Goal: Task Accomplishment & Management: Manage account settings

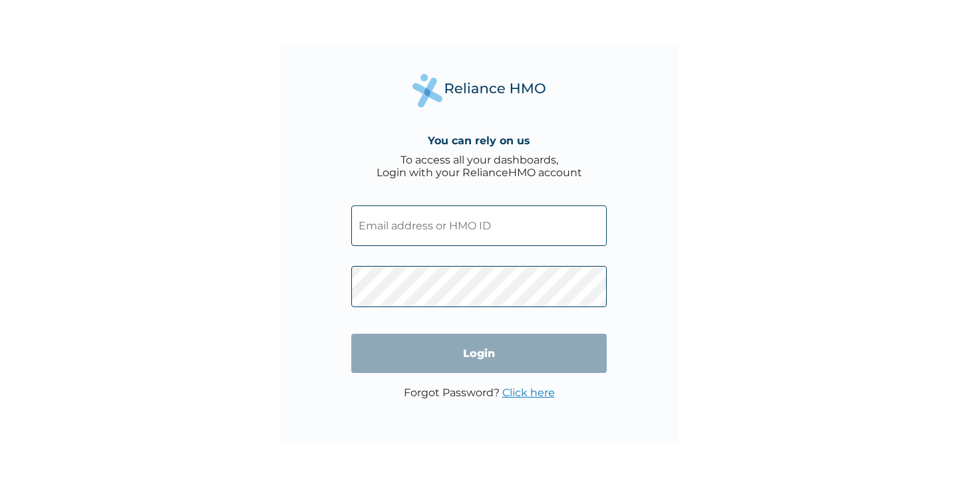
click at [476, 230] on input "text" at bounding box center [478, 226] width 255 height 41
type input "lfatona@yahoo.com"
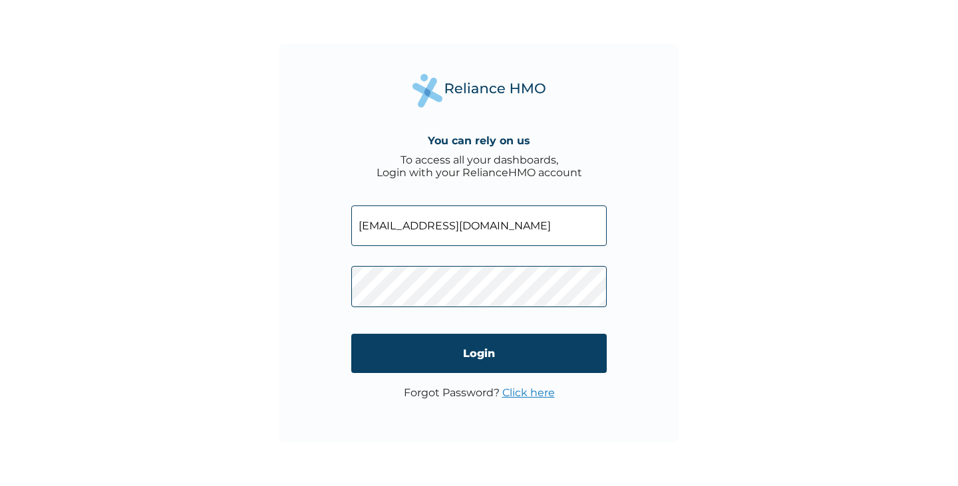
click at [528, 393] on link "Click here" at bounding box center [528, 392] width 53 height 13
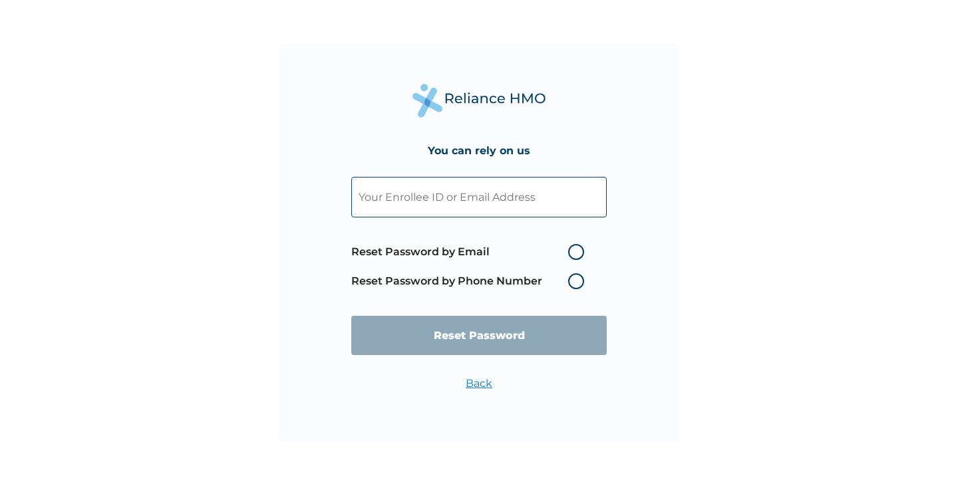
click at [438, 200] on input "text" at bounding box center [478, 197] width 255 height 41
type input "lfatona@yahoo.com"
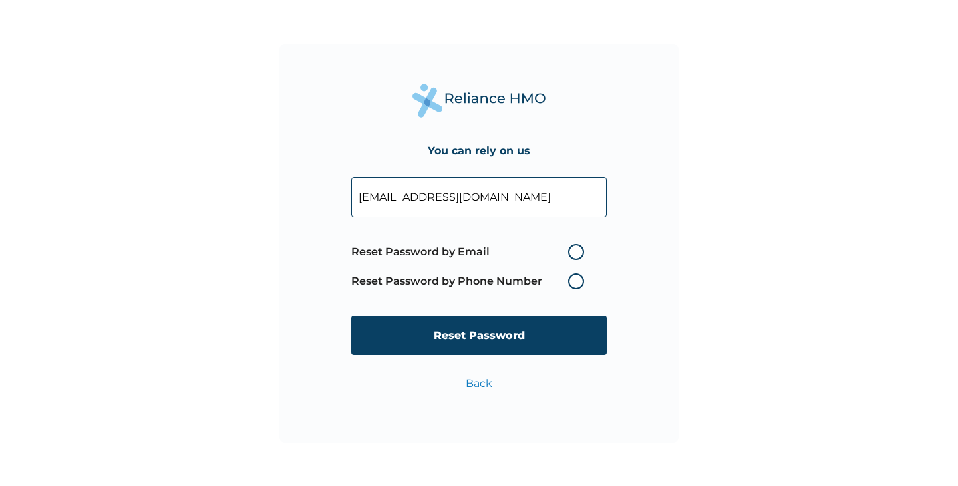
click at [574, 253] on label "Reset Password by Email" at bounding box center [470, 252] width 239 height 16
click at [571, 253] on input "Reset Password by Email" at bounding box center [559, 251] width 21 height 21
radio input "true"
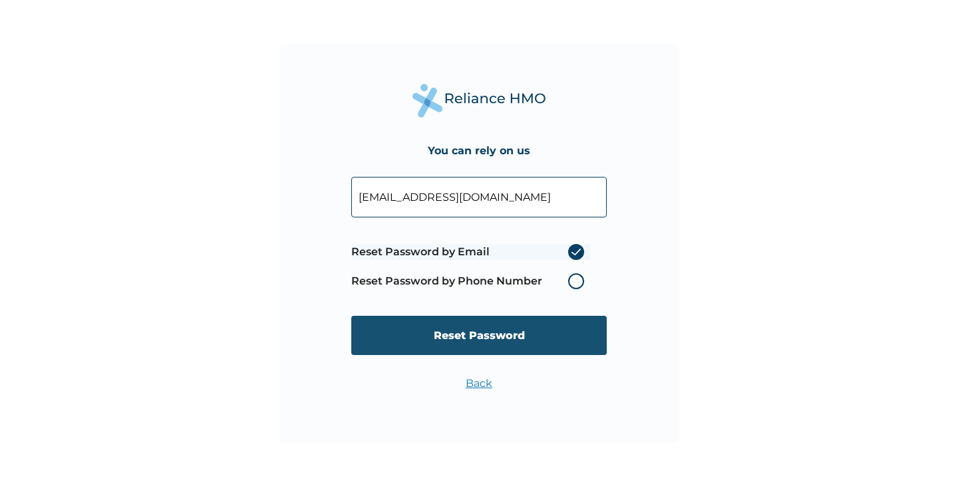
click at [480, 336] on input "Reset Password" at bounding box center [478, 335] width 255 height 39
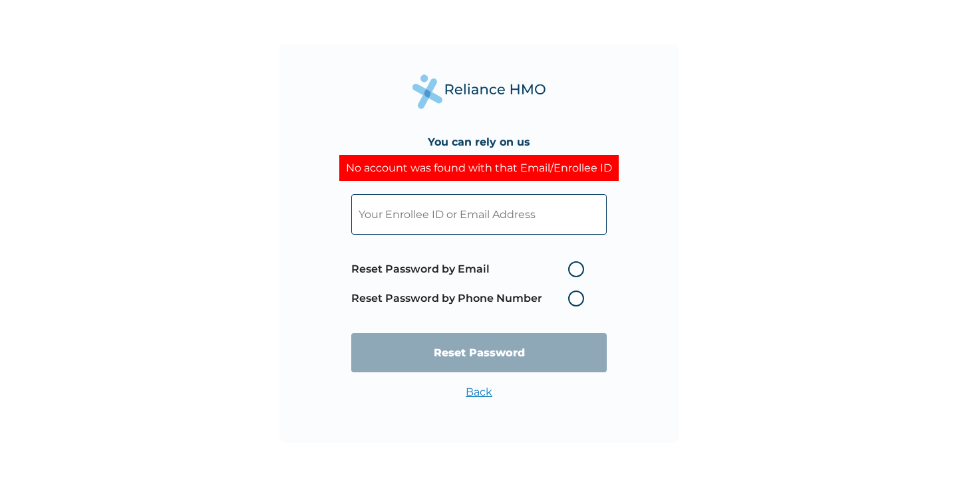
click at [571, 299] on label "Reset Password by Phone Number" at bounding box center [470, 299] width 239 height 16
click at [573, 295] on label "Reset Password by Phone Number" at bounding box center [470, 299] width 239 height 16
click at [373, 211] on input "text" at bounding box center [478, 214] width 255 height 41
type input "lfatona@yahoo.com"
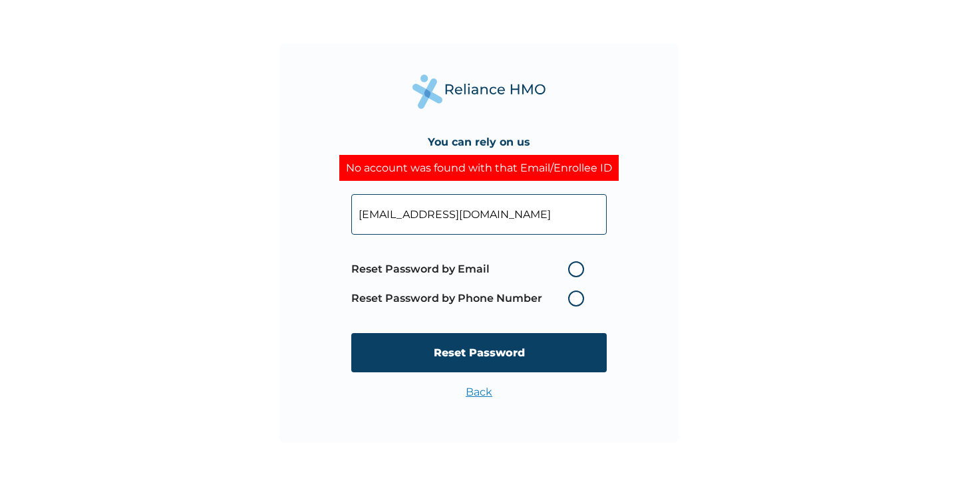
click at [577, 295] on label "Reset Password by Phone Number" at bounding box center [470, 299] width 239 height 16
click at [575, 297] on label "Reset Password by Phone Number" at bounding box center [470, 299] width 239 height 16
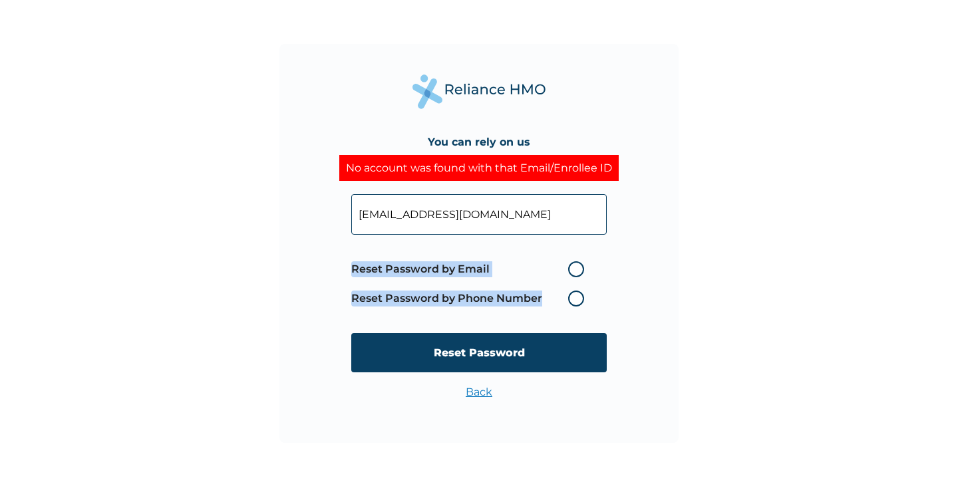
click at [575, 297] on label "Reset Password by Phone Number" at bounding box center [470, 299] width 239 height 16
click at [581, 296] on label "Reset Password by Phone Number" at bounding box center [470, 299] width 239 height 16
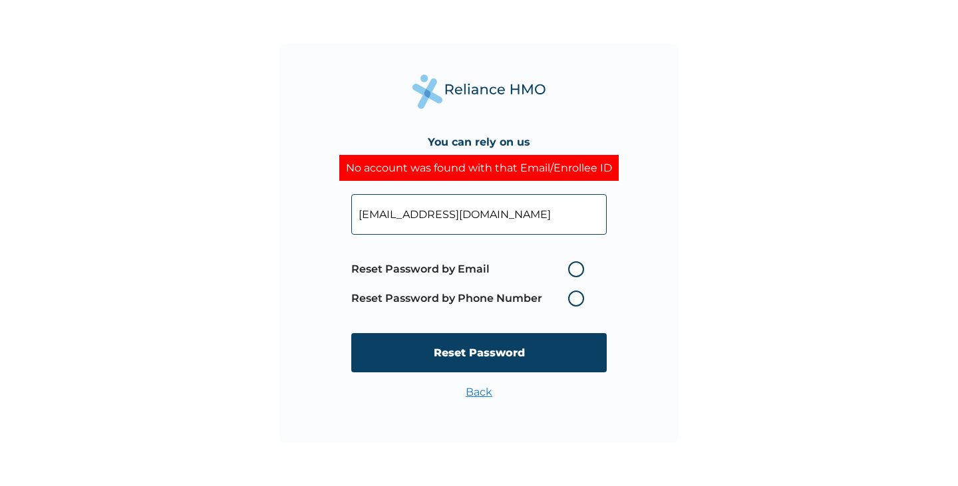
click at [575, 267] on label "Reset Password by Email" at bounding box center [470, 269] width 239 height 16
click at [571, 267] on input "Reset Password by Email" at bounding box center [559, 269] width 21 height 21
radio input "true"
click at [575, 297] on label "Reset Password by Phone Number" at bounding box center [470, 299] width 239 height 16
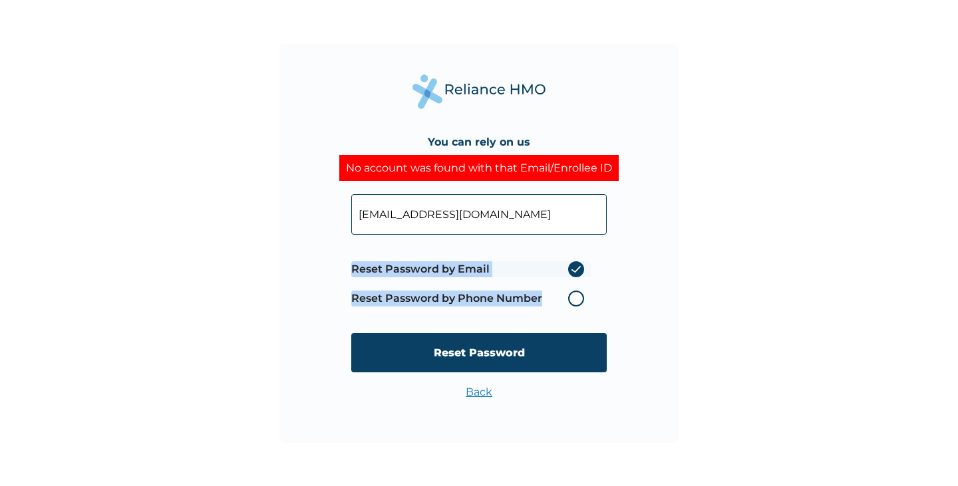
click at [575, 297] on label "Reset Password by Phone Number" at bounding box center [470, 299] width 239 height 16
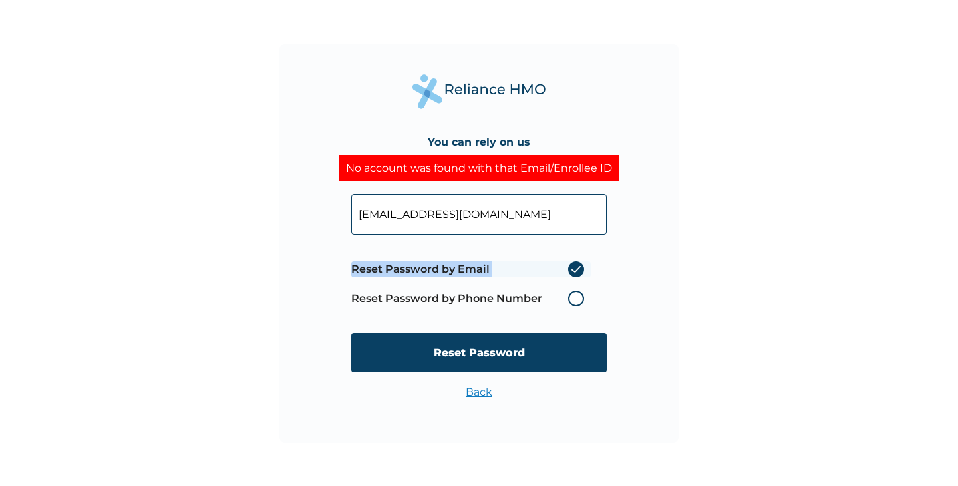
click at [575, 297] on label "Reset Password by Phone Number" at bounding box center [470, 299] width 239 height 16
click at [579, 267] on label "Reset Password by Email" at bounding box center [470, 269] width 239 height 16
click at [571, 267] on input "Reset Password by Email" at bounding box center [559, 269] width 21 height 21
click at [579, 267] on label "Reset Password by Email" at bounding box center [470, 269] width 239 height 16
click at [571, 267] on input "Reset Password by Email" at bounding box center [559, 269] width 21 height 21
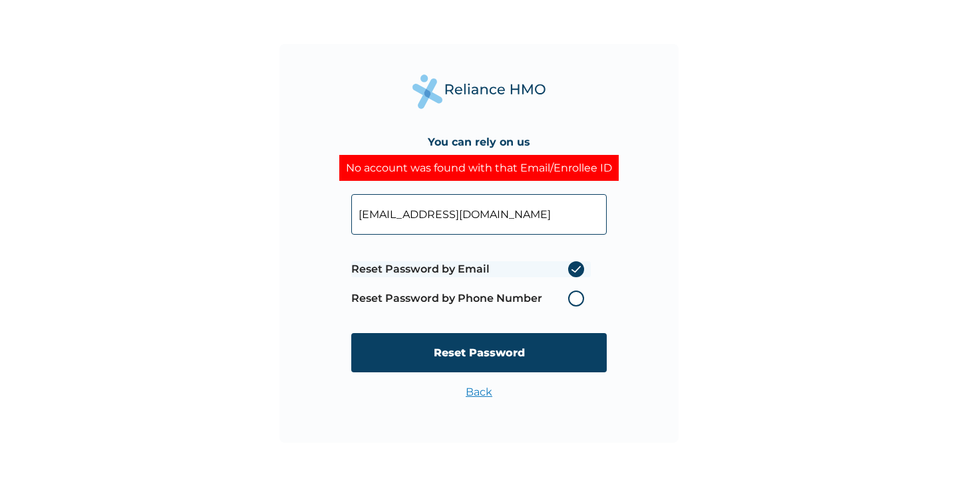
click at [487, 220] on input "lfatona@yahoo.com" at bounding box center [478, 214] width 255 height 41
